Goal: Communication & Community: Answer question/provide support

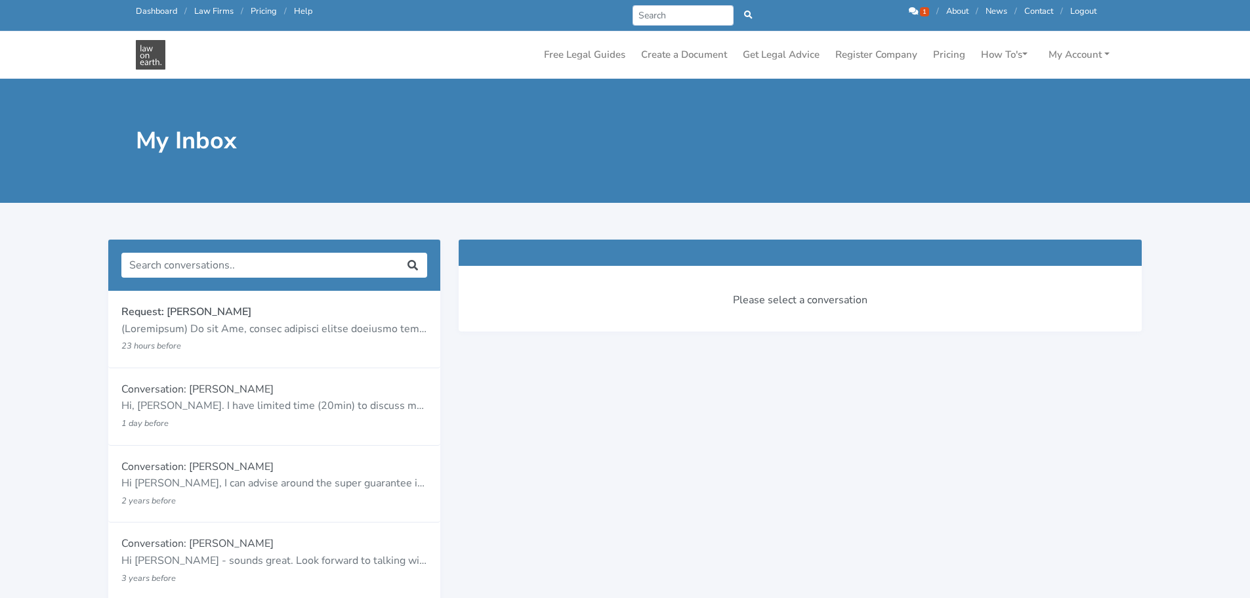
click at [912, 10] on icon at bounding box center [913, 11] width 9 height 9
click at [920, 11] on span "1" at bounding box center [924, 11] width 9 height 9
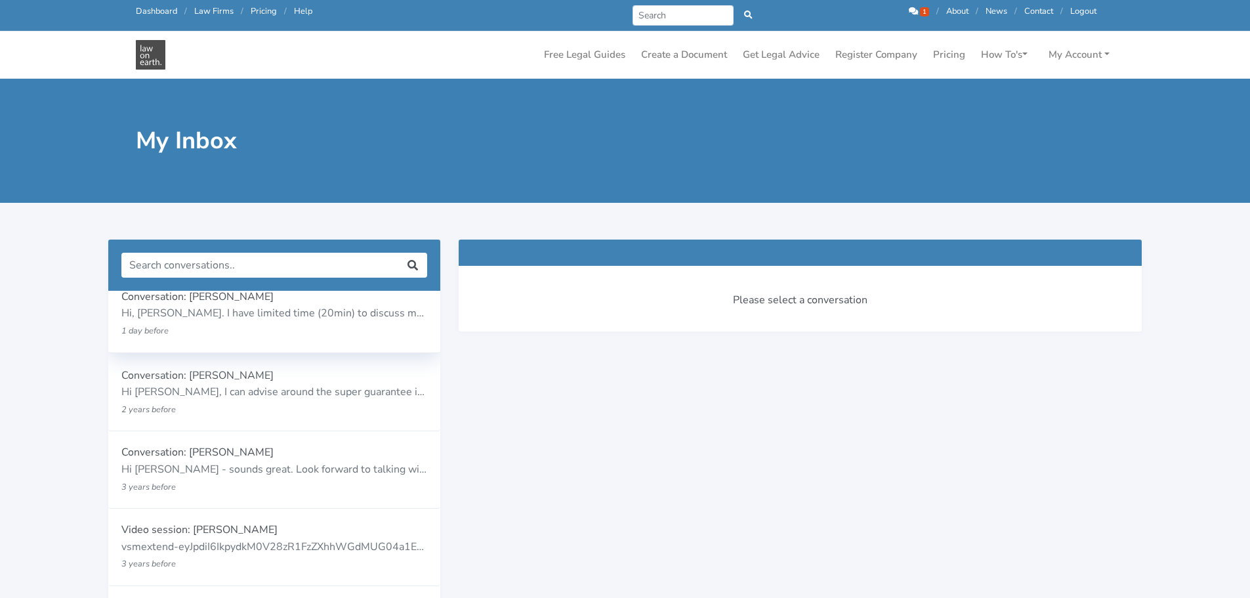
click at [289, 318] on p "Hi, [PERSON_NAME]. I have limited time (20min) to discuss my issues with you. I…" at bounding box center [274, 313] width 306 height 17
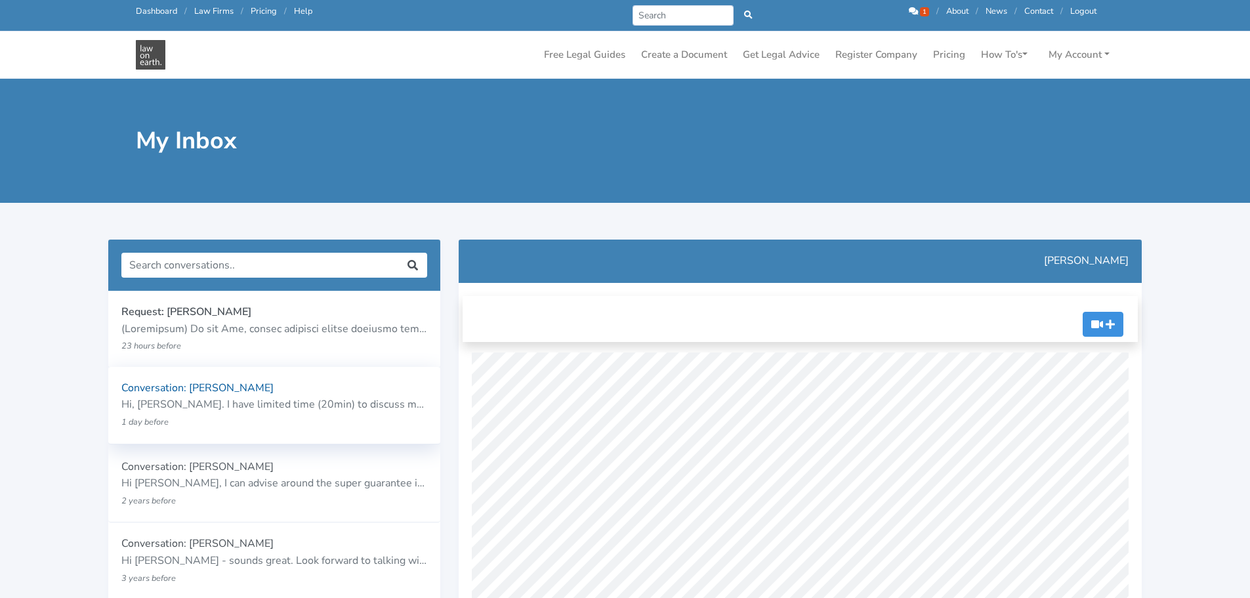
click at [289, 398] on p "Hi, [PERSON_NAME]. I have limited time (20min) to discuss my issues with you. I…" at bounding box center [274, 404] width 306 height 17
click at [292, 319] on div "Request: [PERSON_NAME] 23 hours before" at bounding box center [274, 328] width 306 height 51
